Goal: Communication & Community: Answer question/provide support

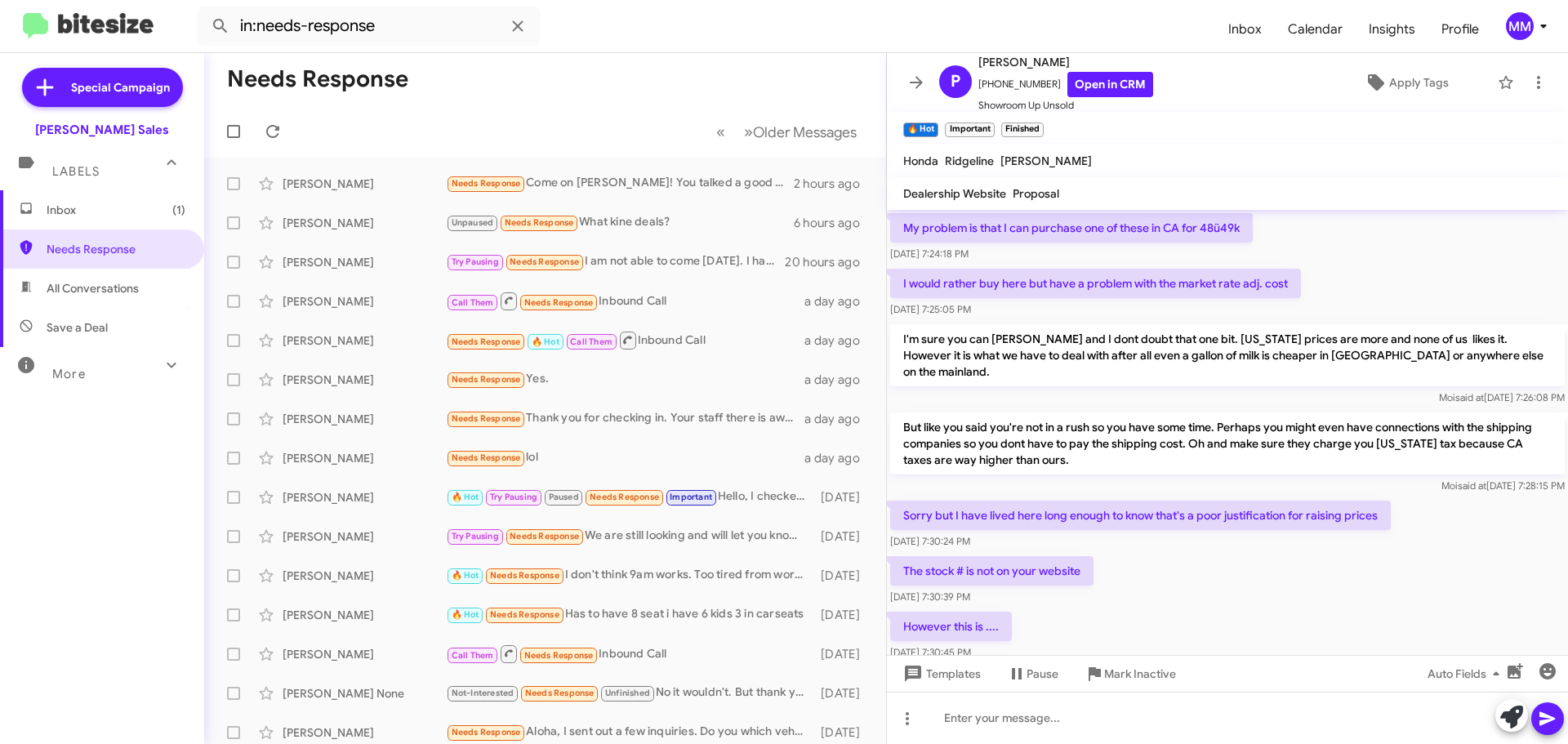
scroll to position [2041, 0]
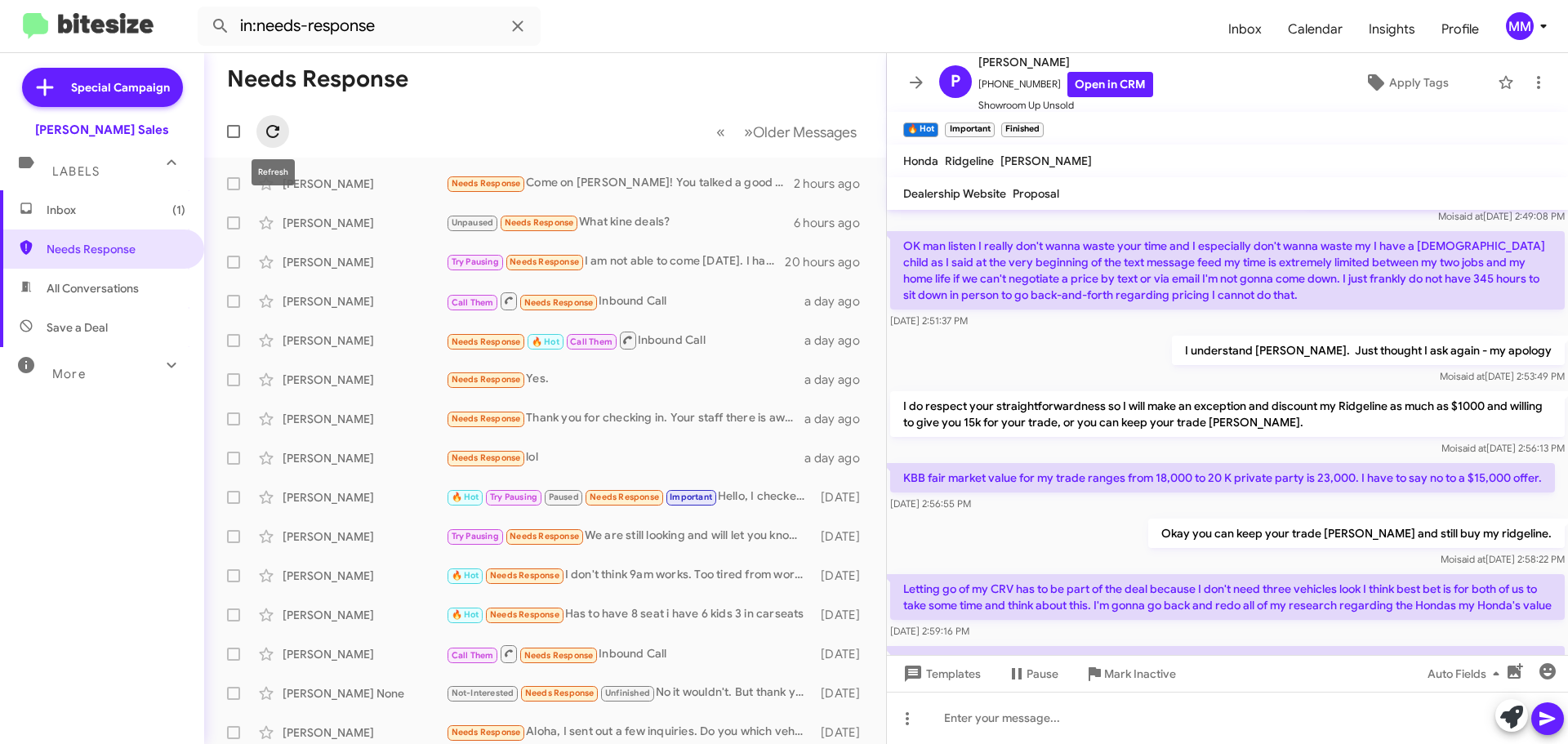
click at [272, 135] on icon at bounding box center [273, 131] width 20 height 20
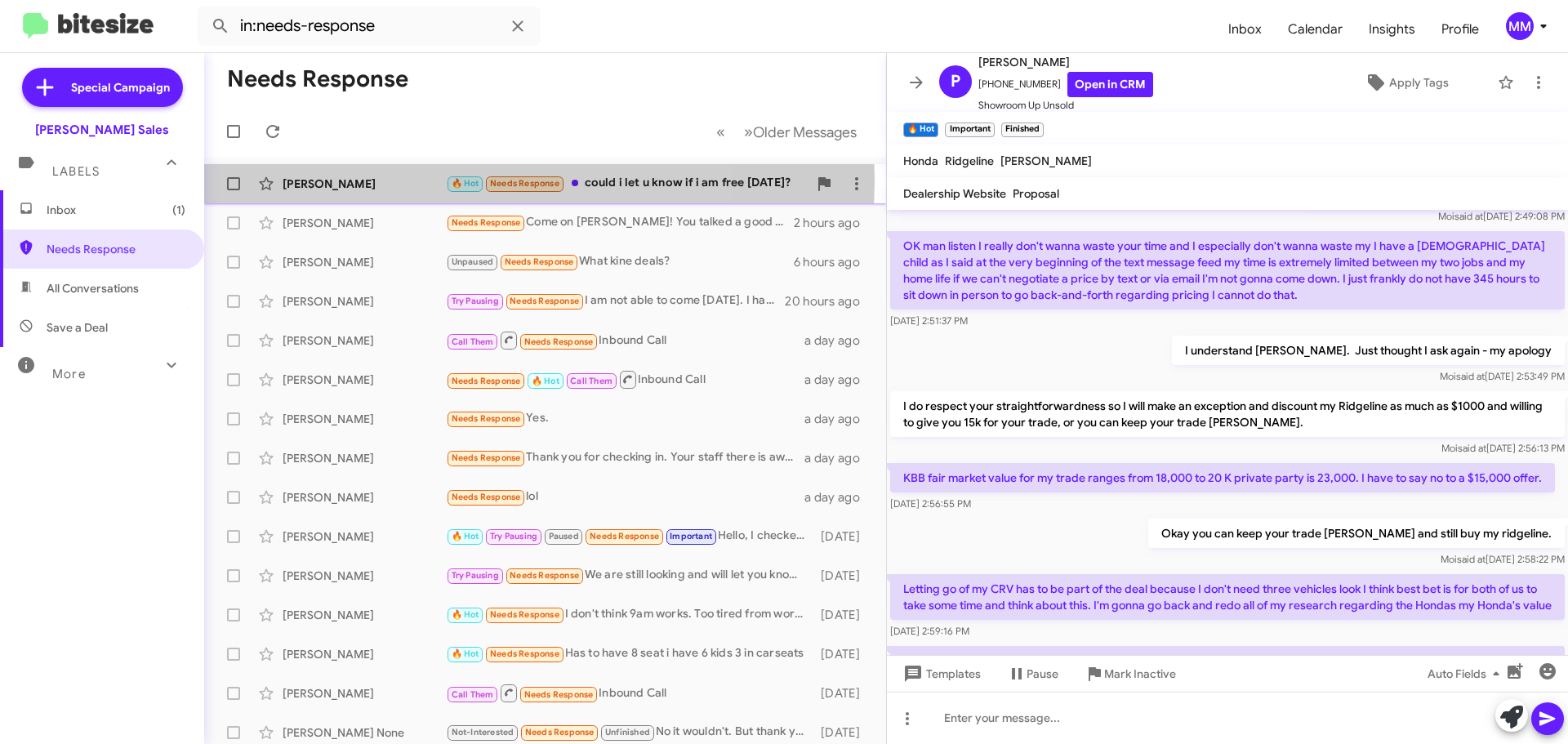
click at [388, 181] on div "[PERSON_NAME]" at bounding box center [364, 183] width 164 height 16
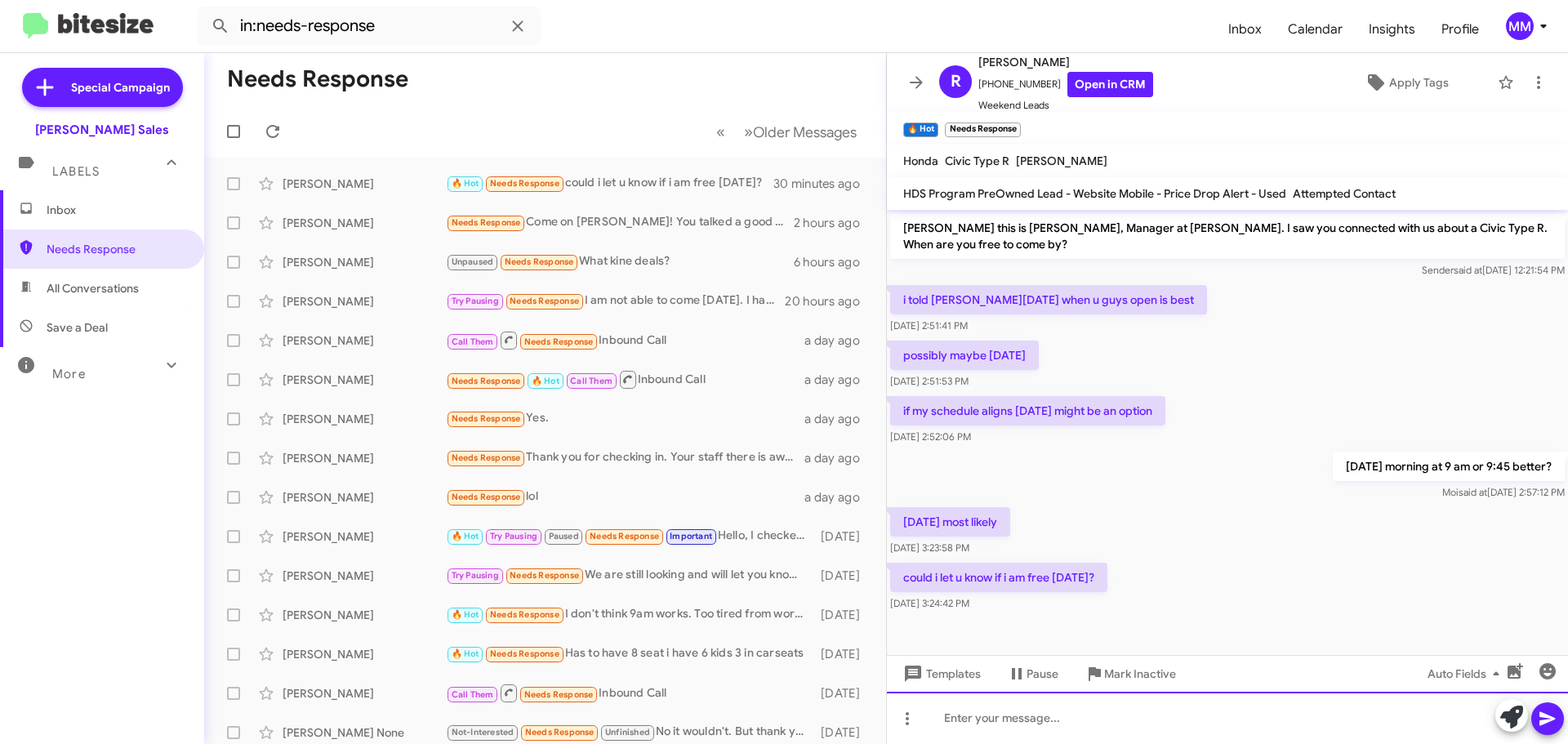
click at [996, 723] on div at bounding box center [1227, 717] width 681 height 52
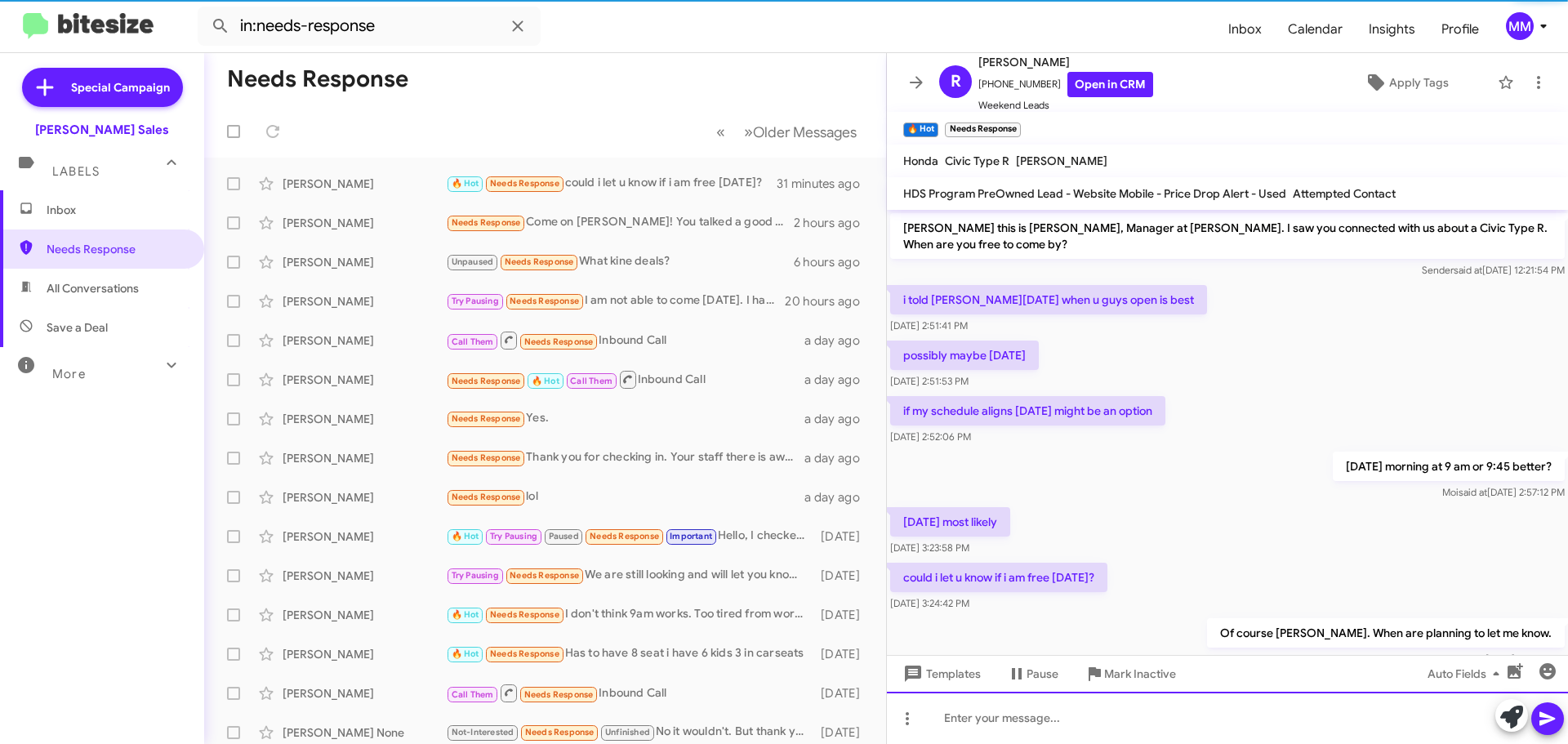
scroll to position [48, 0]
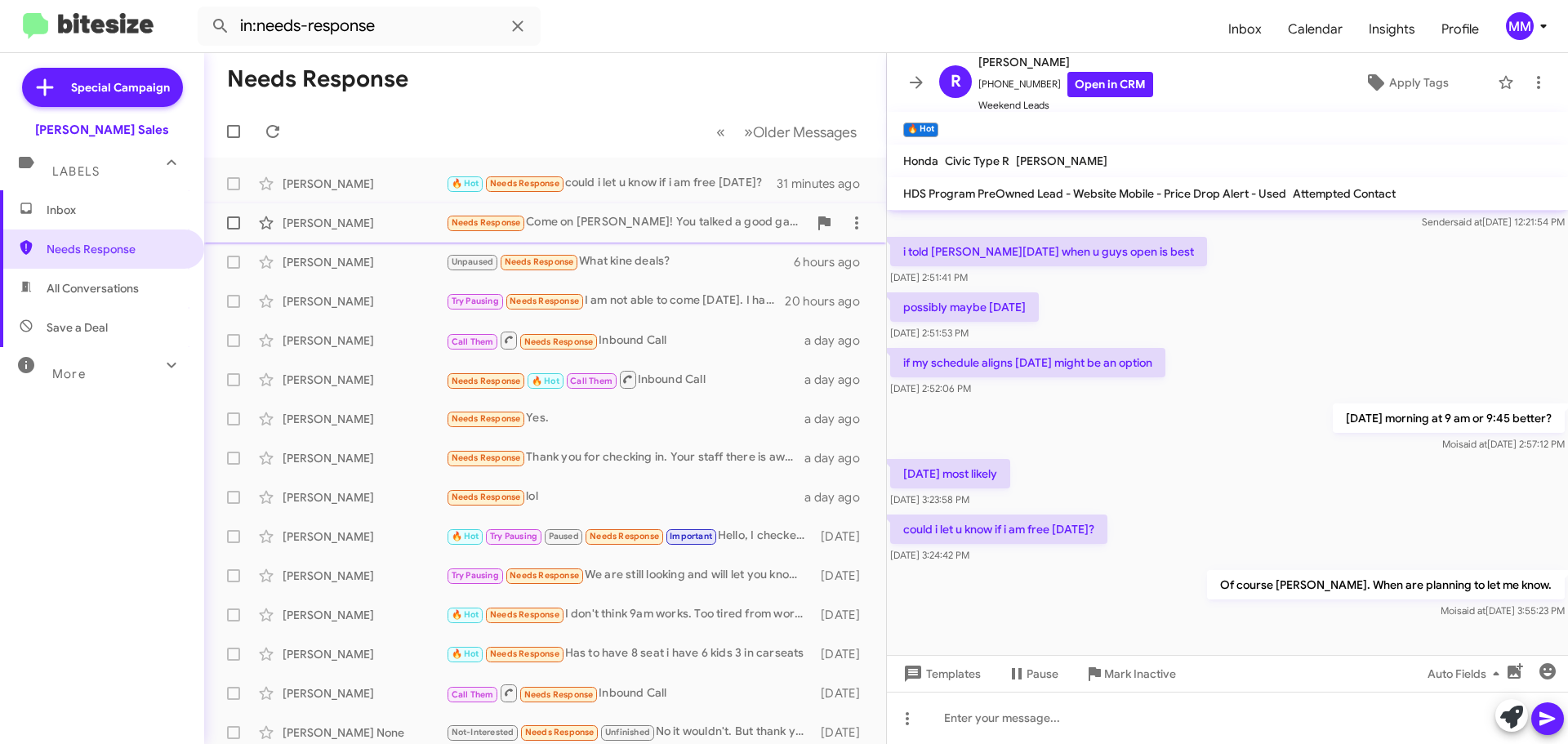
click at [375, 231] on div "[PERSON_NAME] Needs Response Come on [PERSON_NAME]! You talked a good game abou…" at bounding box center [544, 223] width 656 height 33
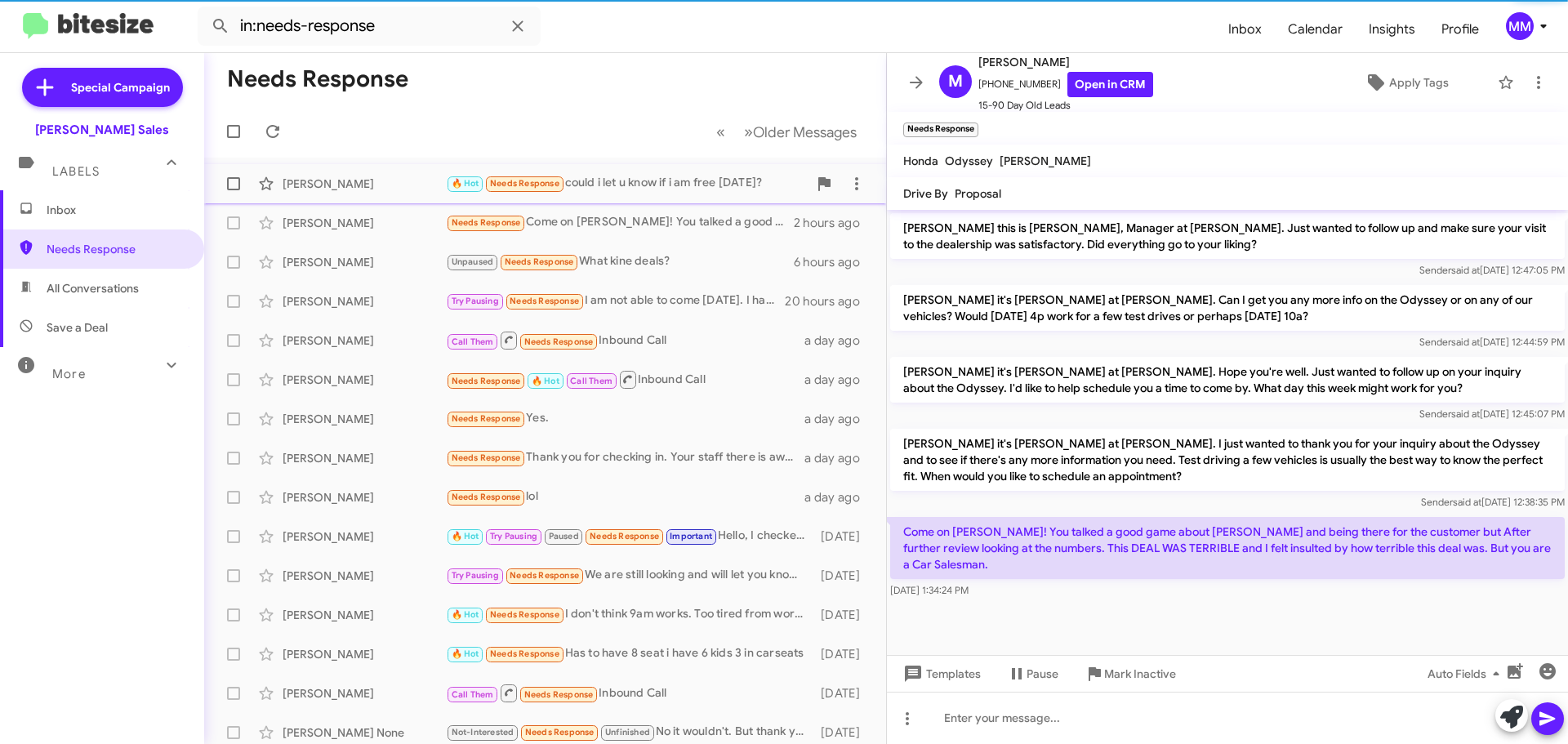
click at [387, 195] on div "Raiden [PERSON_NAME] 🔥 Hot Needs Response could i let u know if i am free [DATE…" at bounding box center [544, 183] width 656 height 33
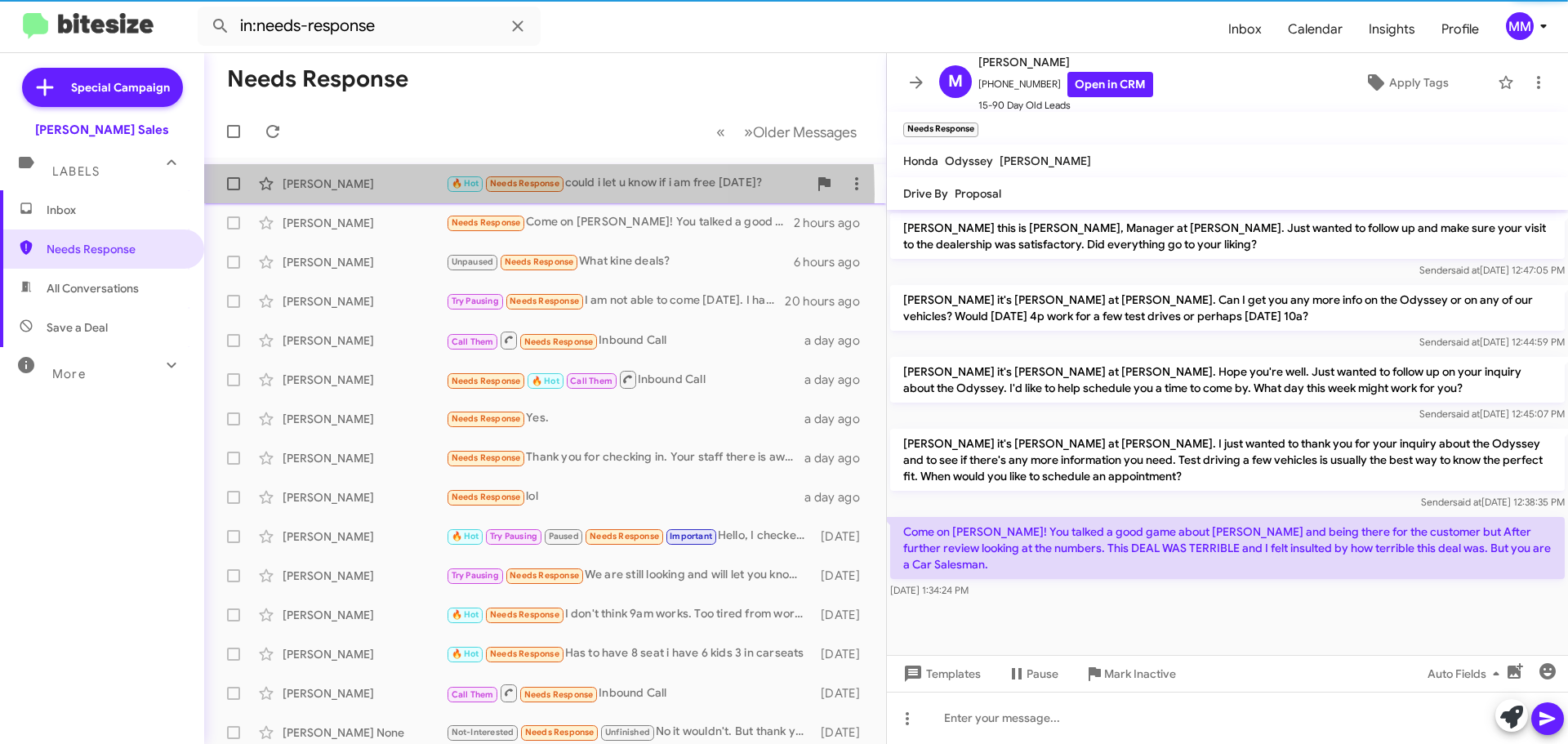
scroll to position [48, 0]
